Goal: Find specific page/section: Find specific page/section

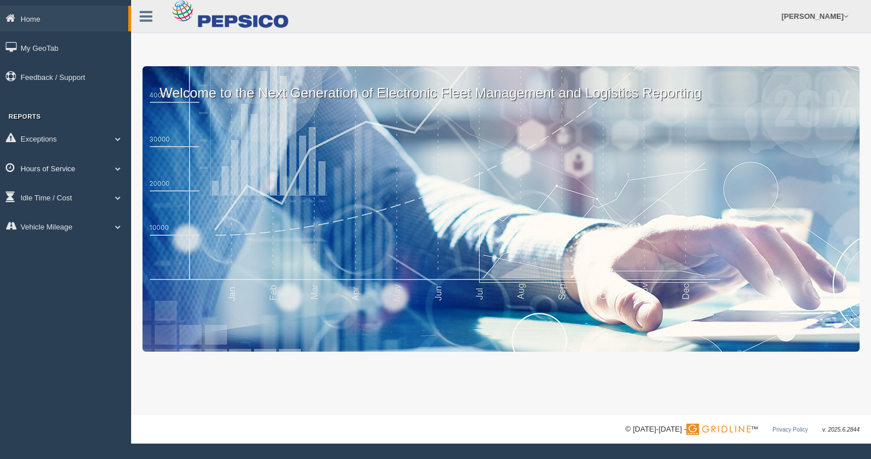
click at [59, 168] on link "Hours of Service" at bounding box center [65, 168] width 131 height 26
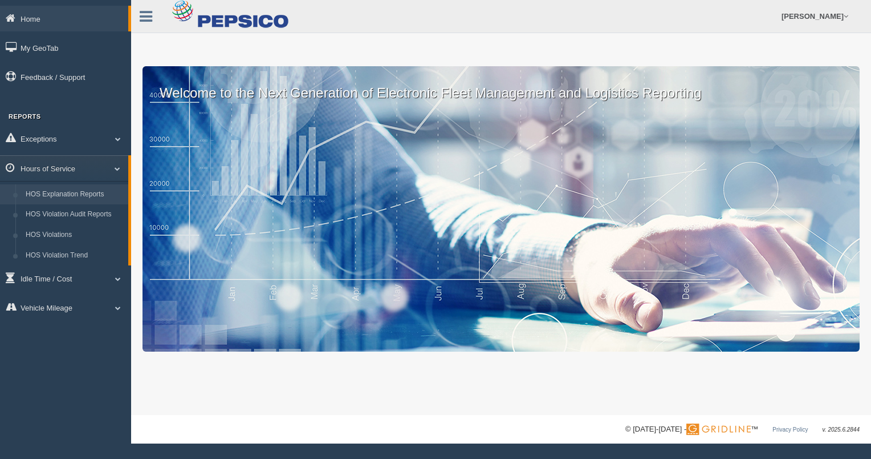
click at [67, 196] on link "HOS Explanation Reports" at bounding box center [75, 194] width 108 height 21
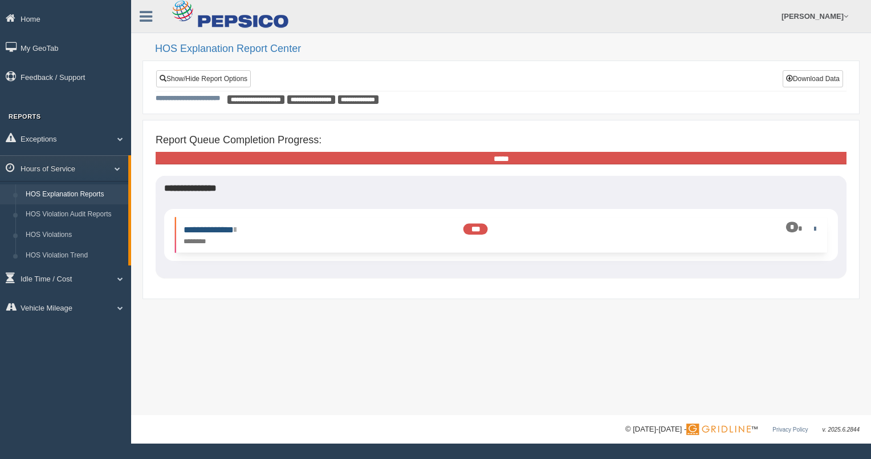
click at [228, 226] on link "**********" at bounding box center [210, 229] width 52 height 9
